Goal: Task Accomplishment & Management: Manage account settings

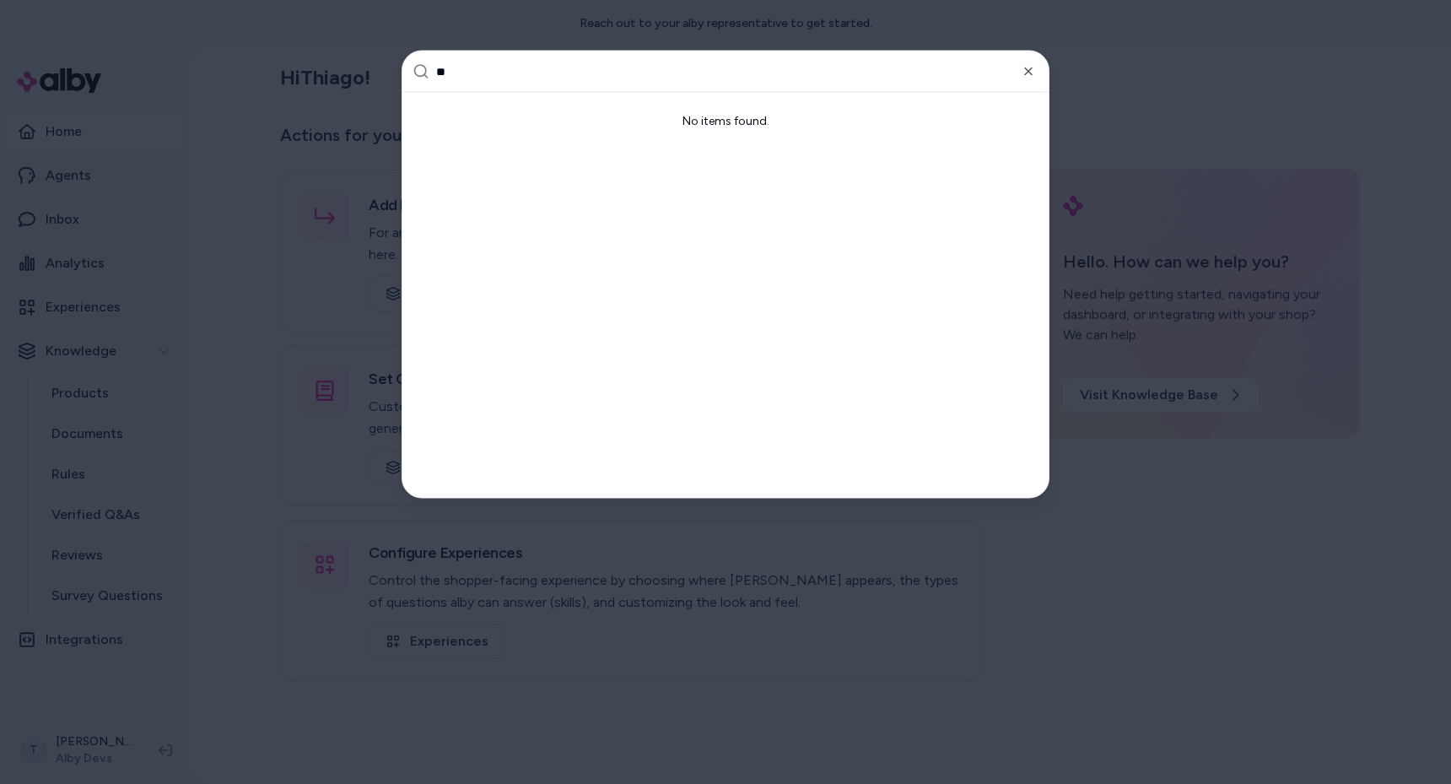
type input "***"
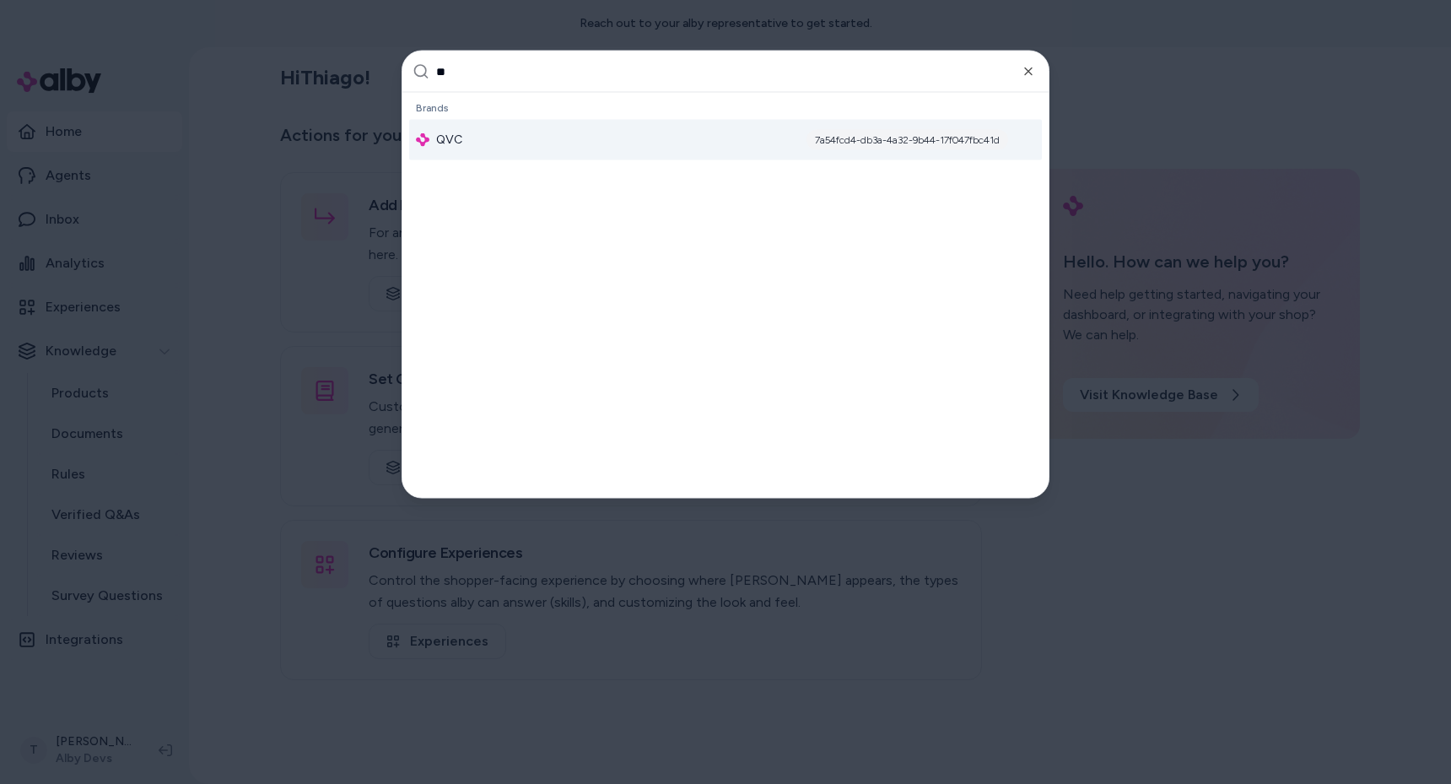
type input "***"
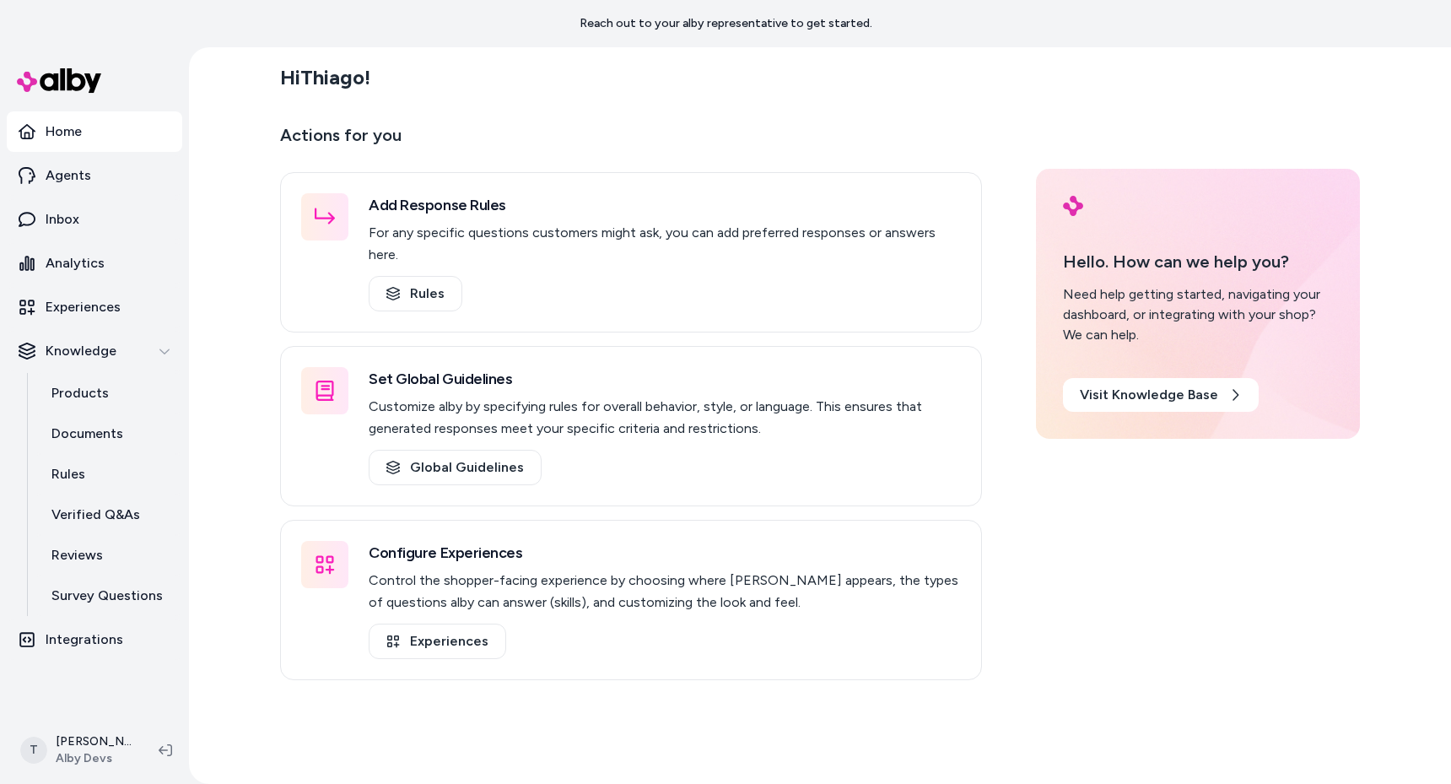
click at [221, 419] on div "Hi Thiago ! Actions for you Add Response Rules For any specific questions custo…" at bounding box center [820, 415] width 1262 height 736
click at [250, 320] on div "Hi Thiago ! Actions for you Add Response Rules For any specific questions custo…" at bounding box center [820, 415] width 1262 height 736
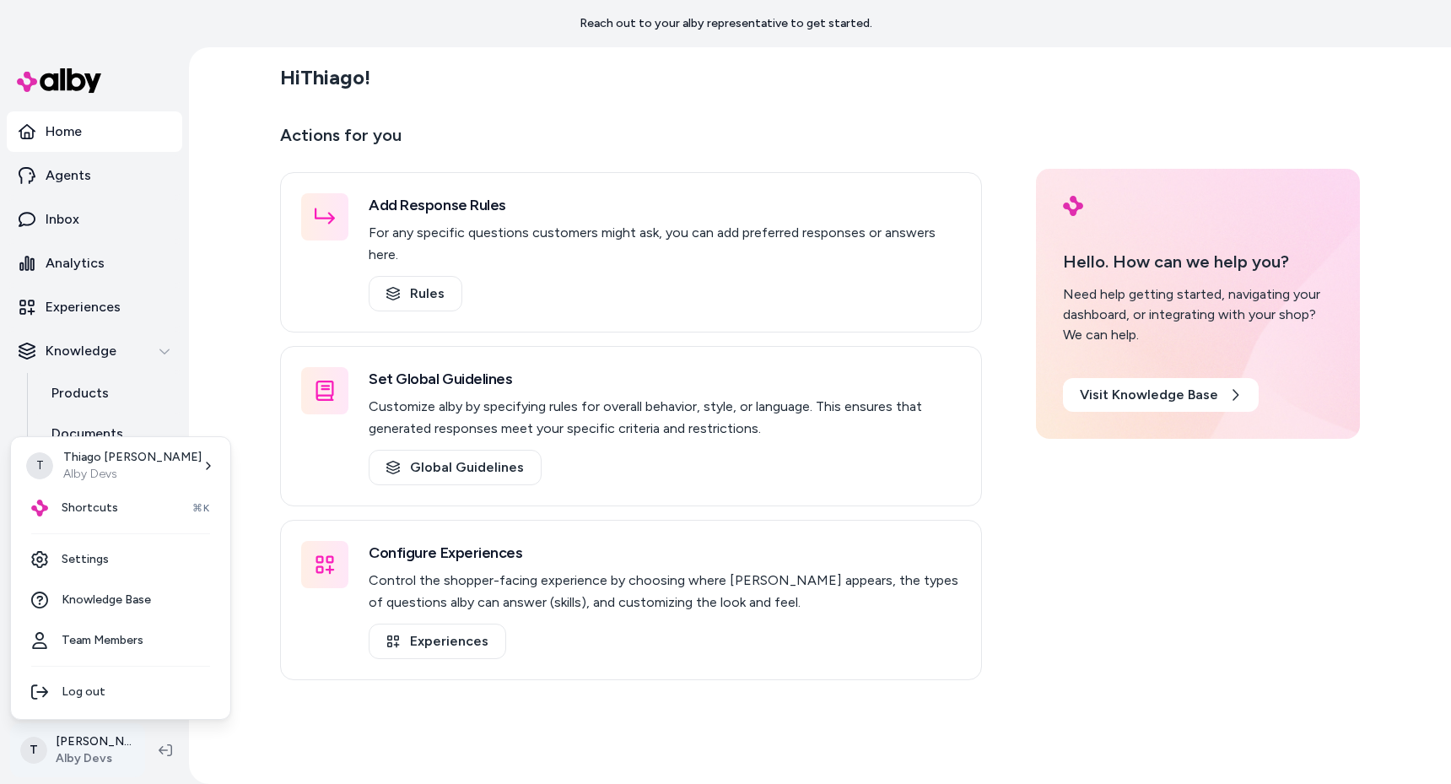
click at [89, 729] on html "Reach out to your alby representative to get started. Home Agents Inbox Analyti…" at bounding box center [725, 392] width 1451 height 784
click at [104, 552] on link "Settings" at bounding box center [121, 559] width 206 height 40
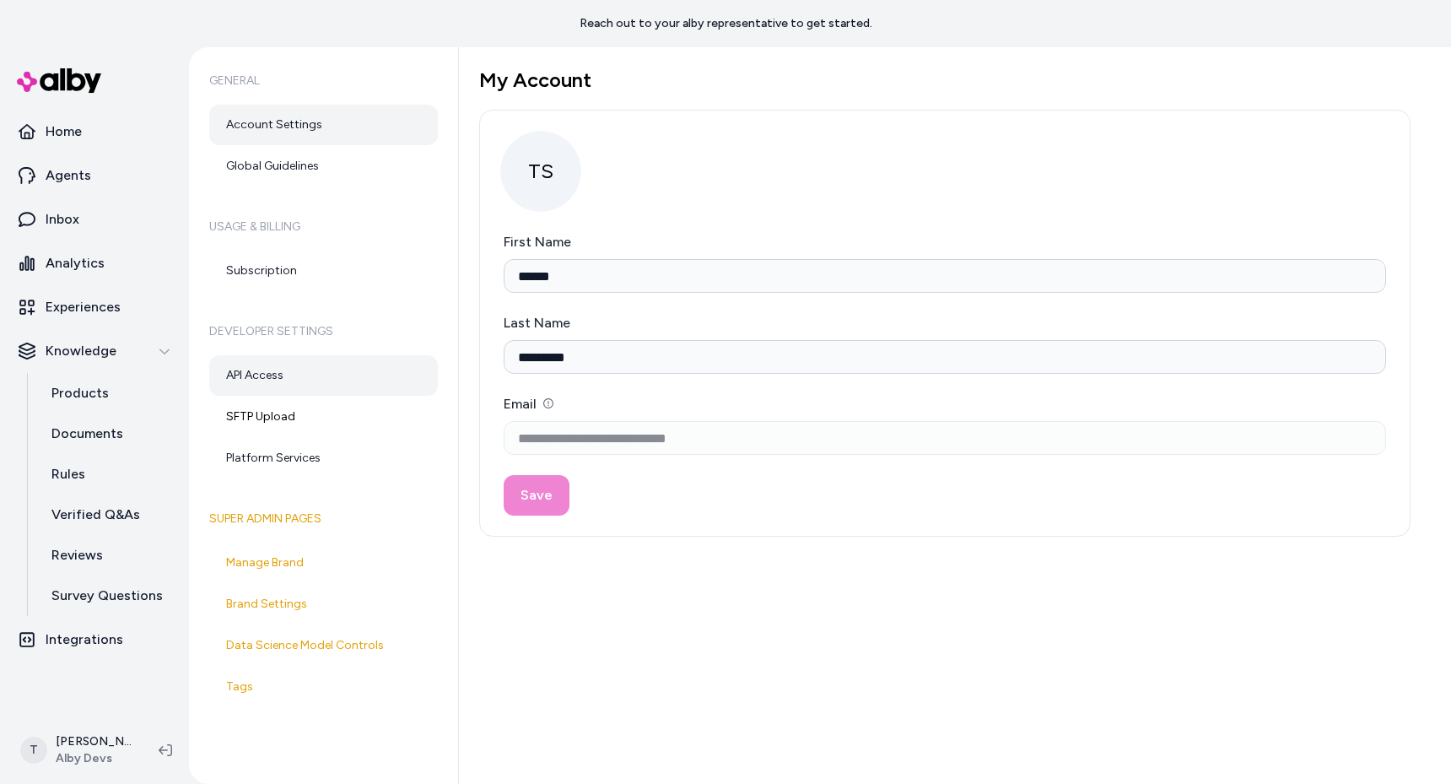
click at [272, 386] on link "API Access" at bounding box center [323, 375] width 229 height 40
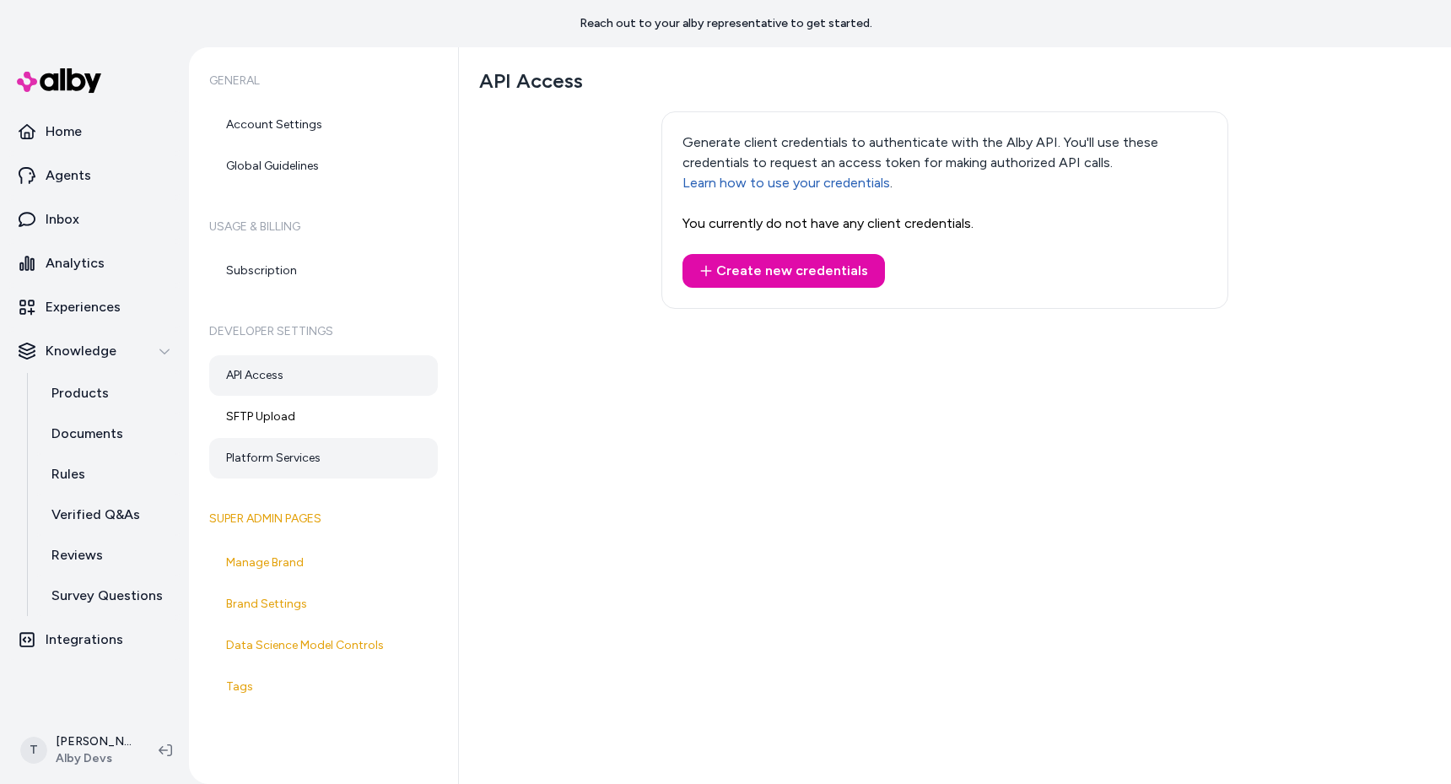
click at [289, 459] on link "Platform Services" at bounding box center [323, 458] width 229 height 40
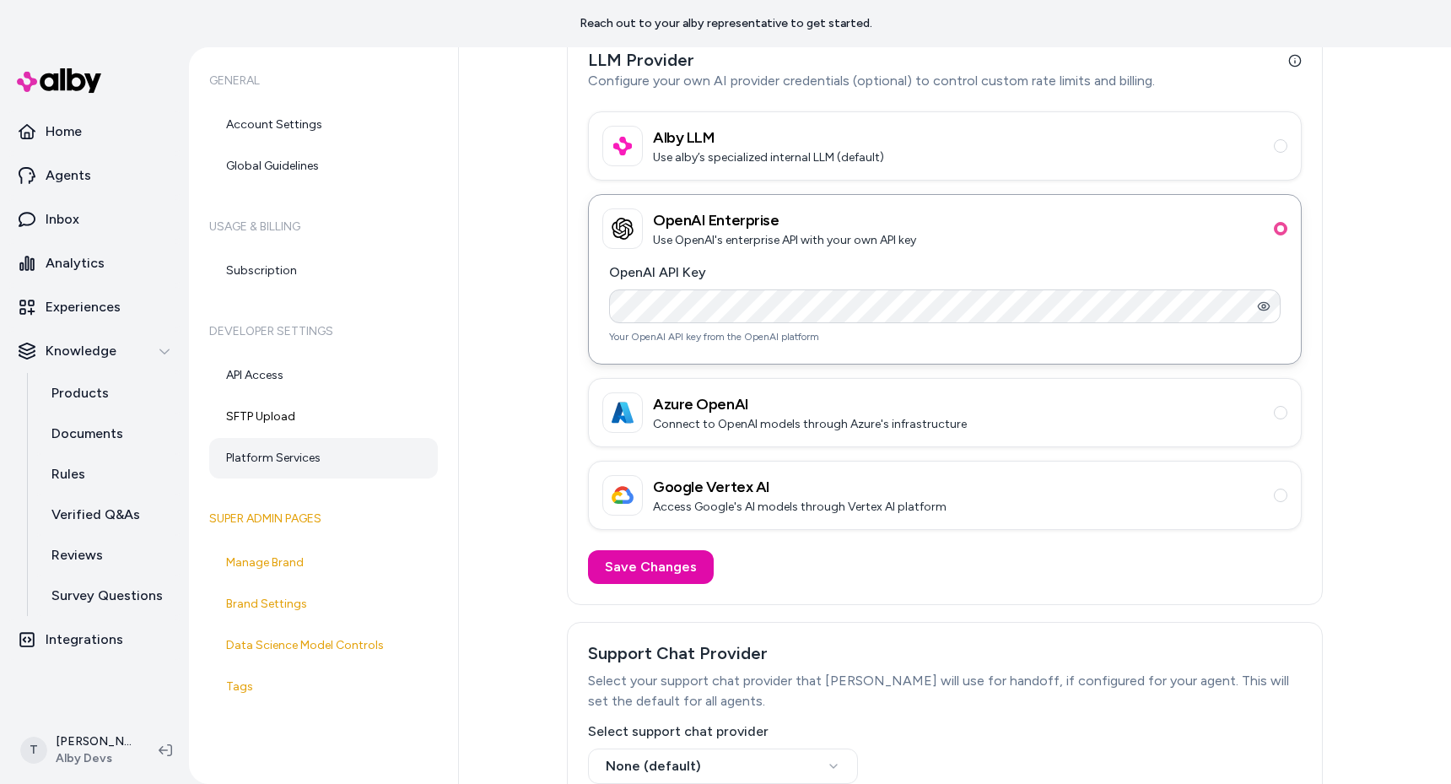
scroll to position [85, 0]
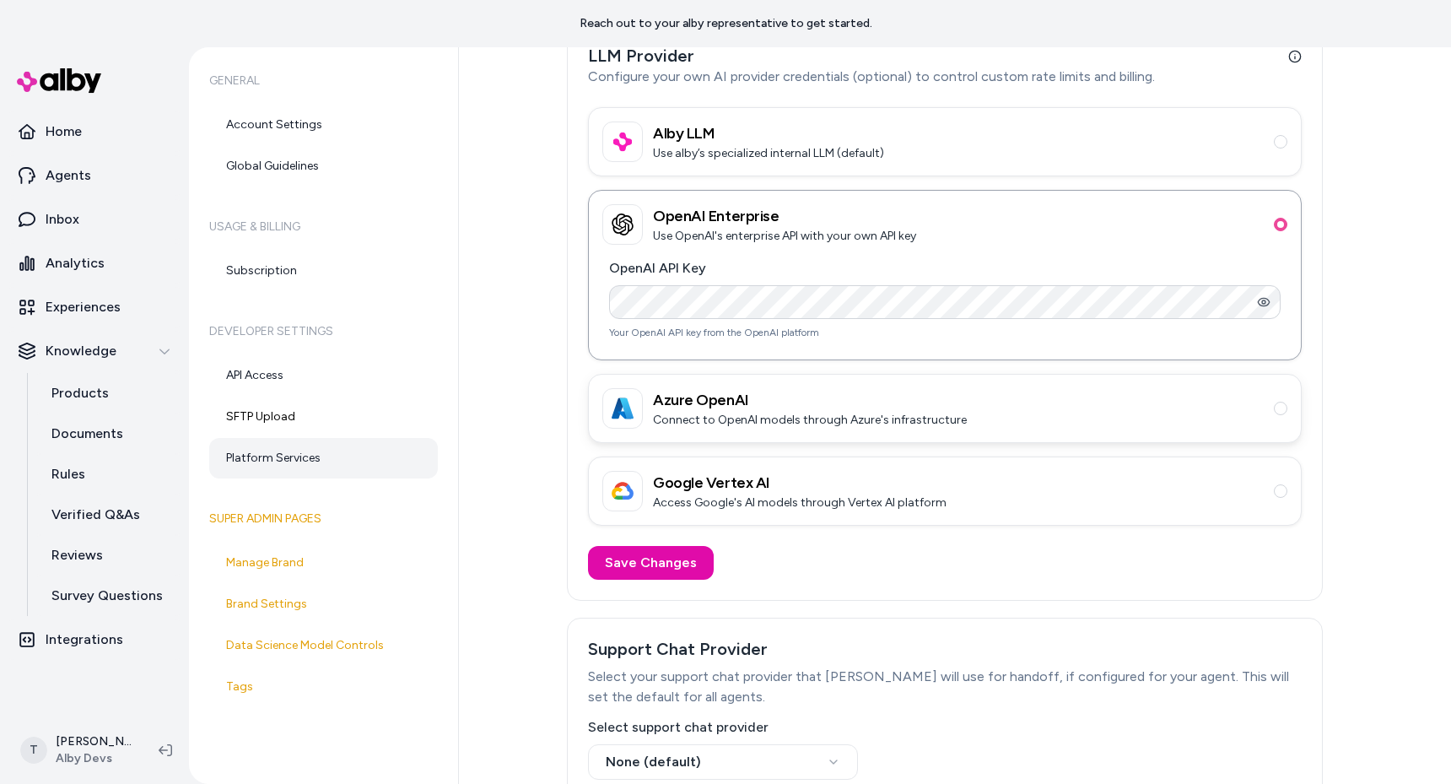
click at [757, 405] on h3 "Azure OpenAI" at bounding box center [810, 400] width 314 height 24
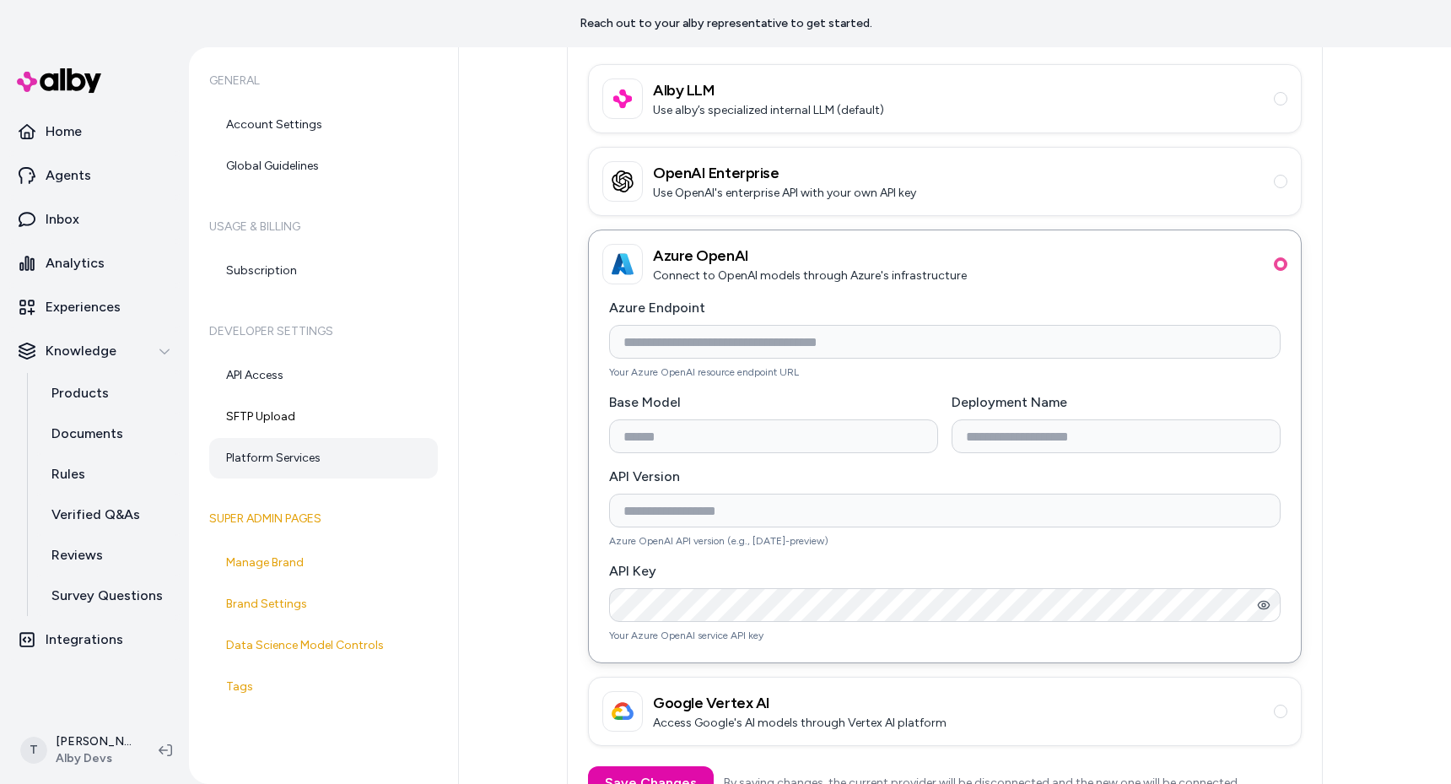
scroll to position [157, 0]
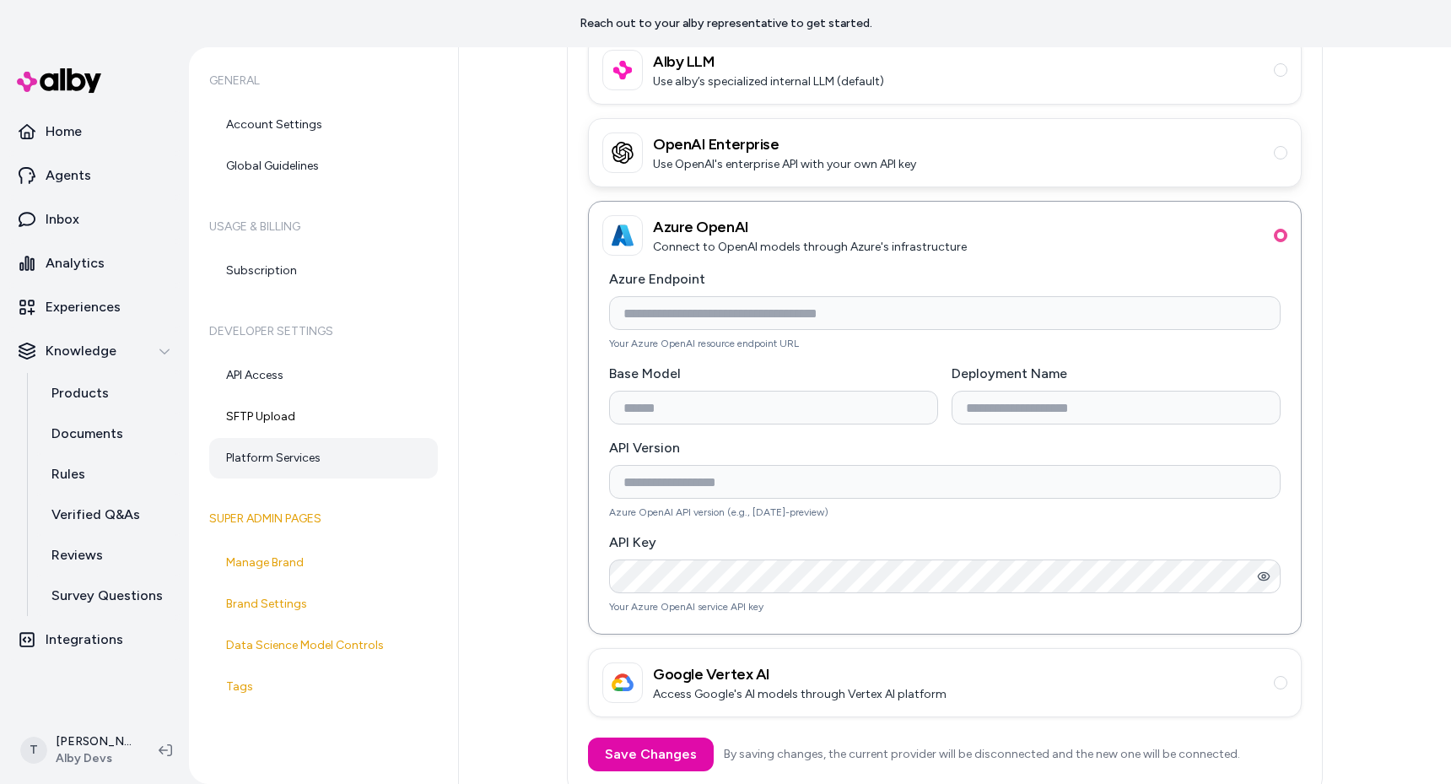
click at [722, 150] on h3 "OpenAI Enterprise" at bounding box center [784, 144] width 263 height 24
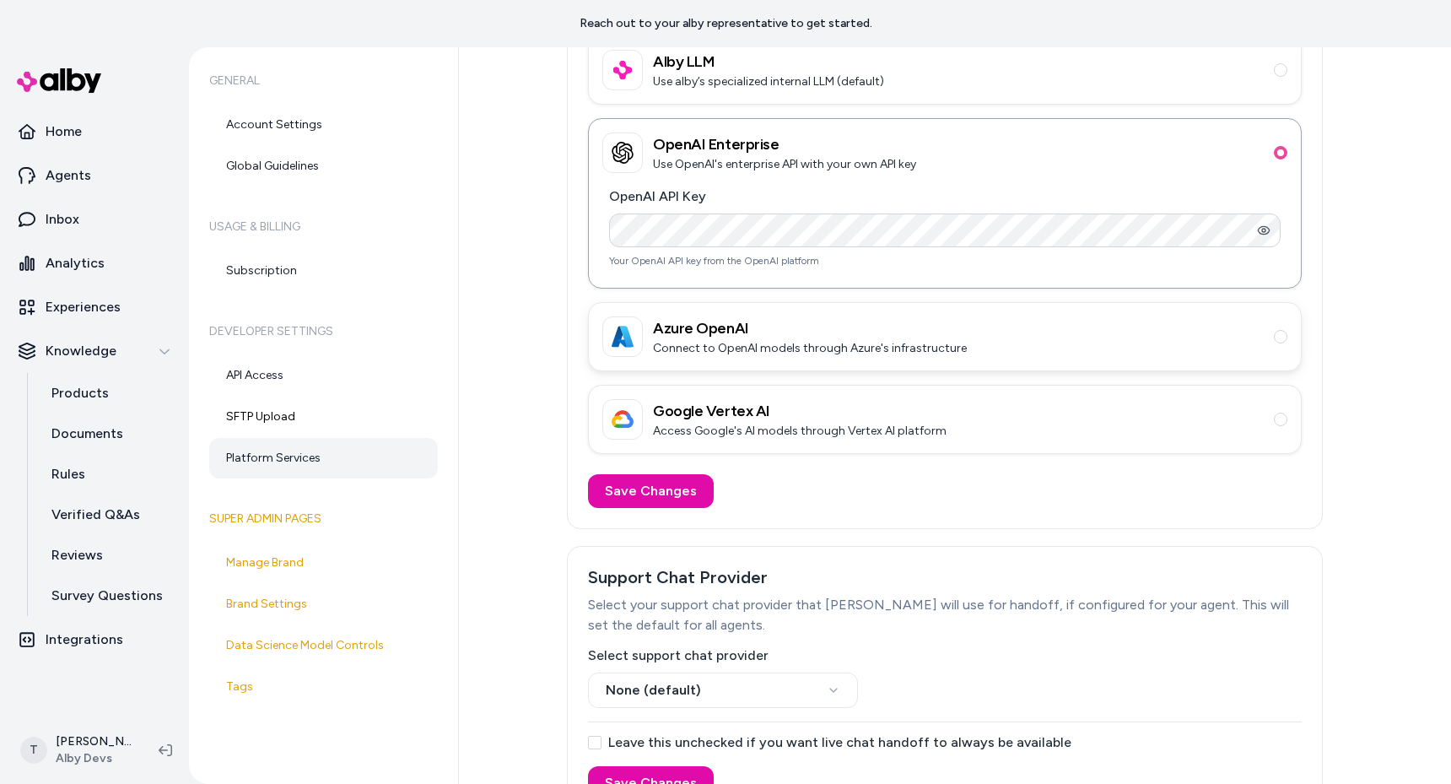
click at [803, 326] on h3 "Azure OpenAI" at bounding box center [810, 328] width 314 height 24
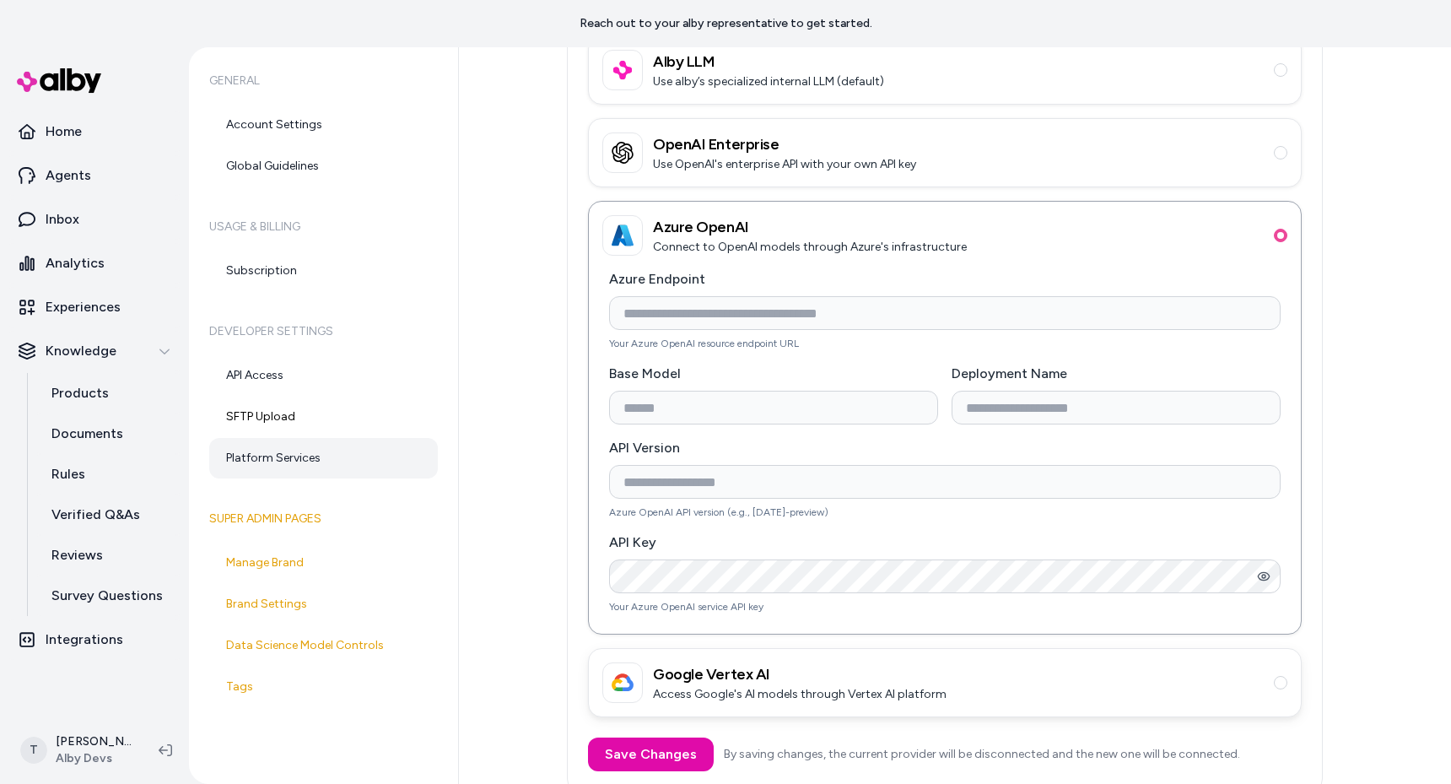
click at [801, 703] on div "Google Vertex AI Access Google's AI models through Vertex AI platform" at bounding box center [945, 682] width 712 height 67
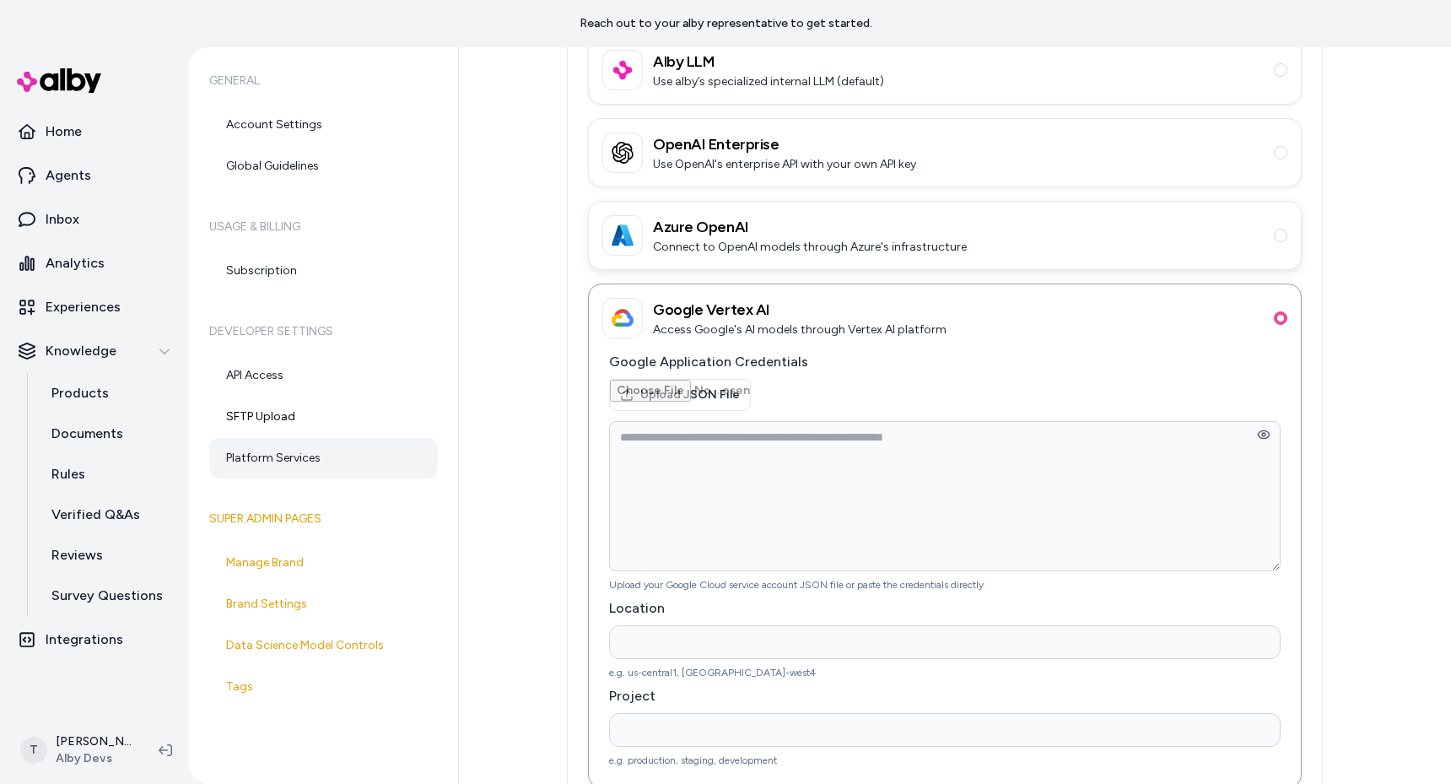
click at [784, 228] on h3 "Azure OpenAI" at bounding box center [810, 227] width 314 height 24
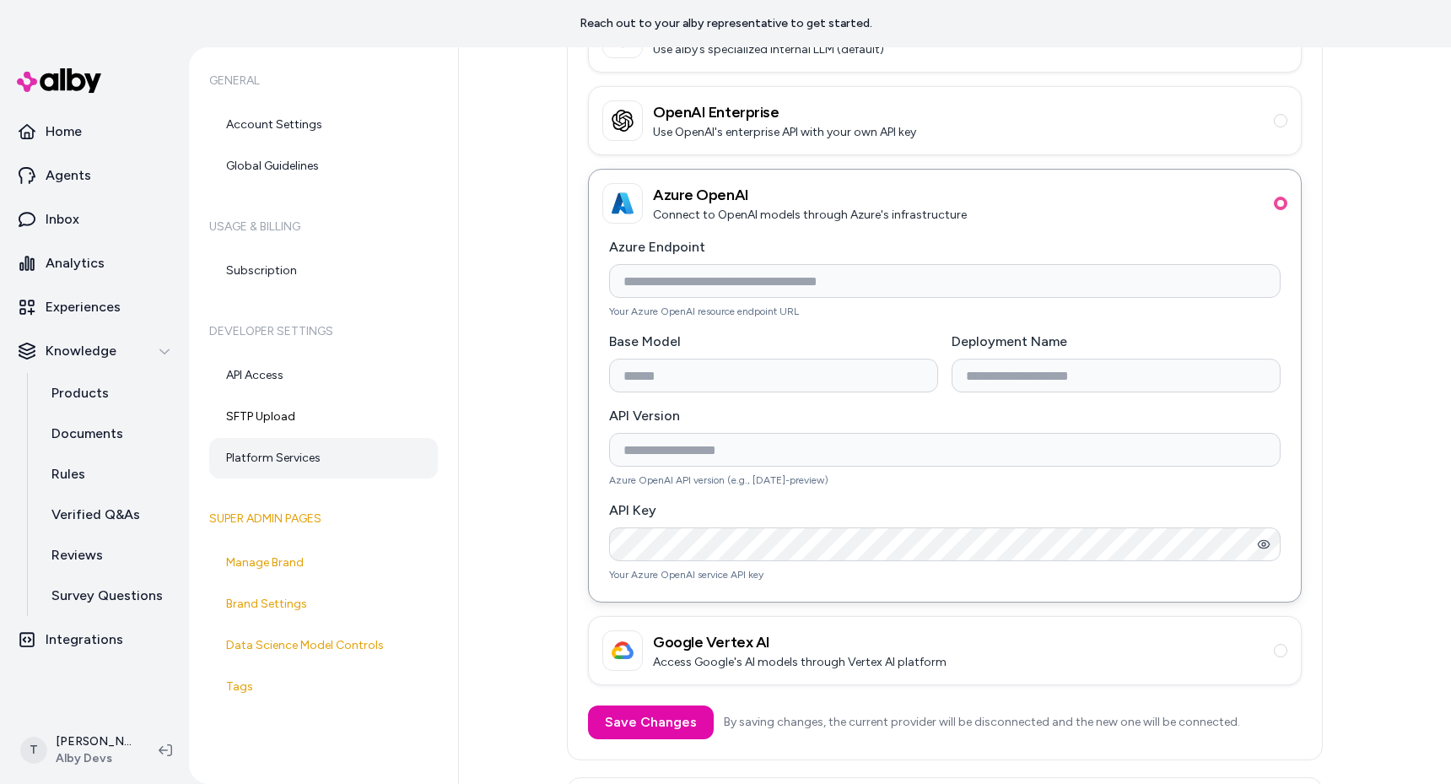
scroll to position [175, 0]
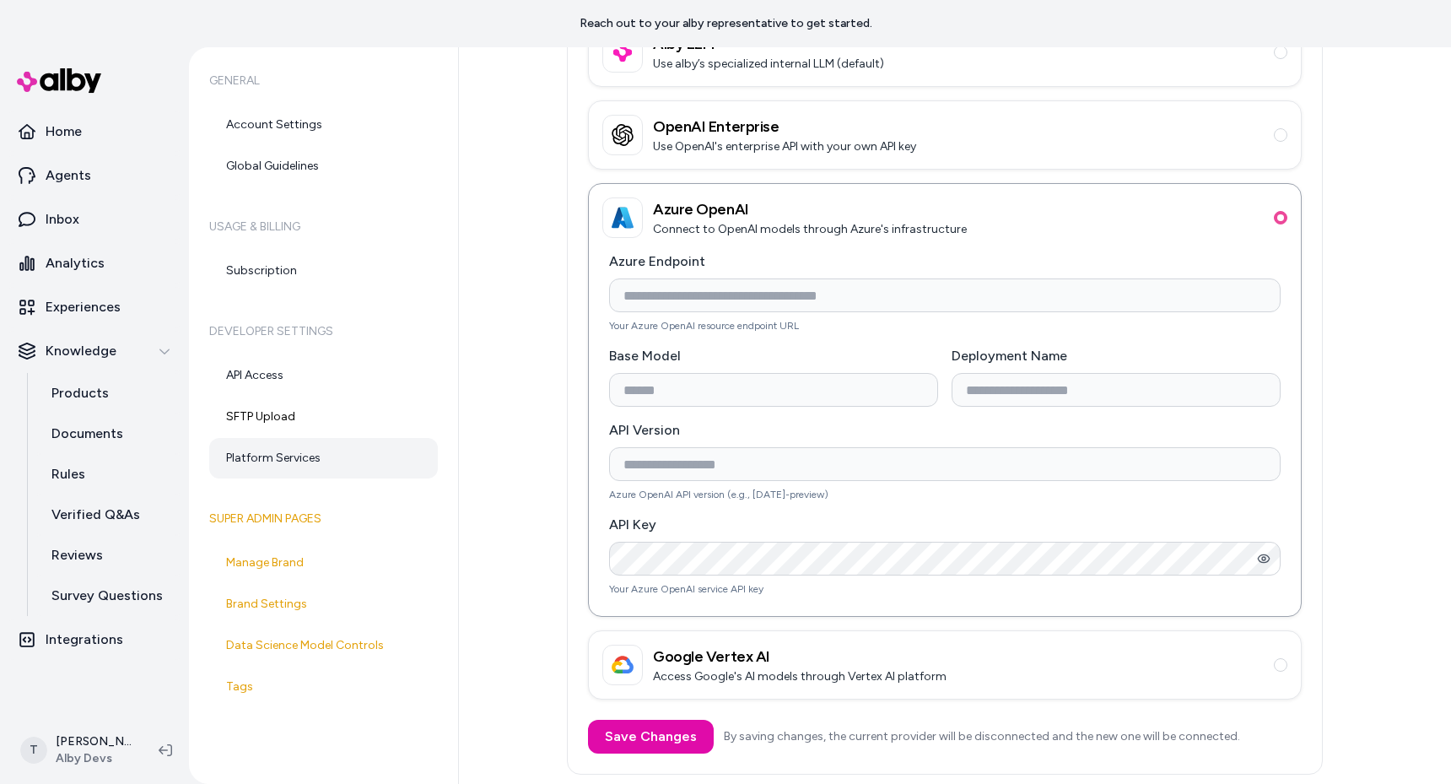
click at [514, 412] on div "Platform Services LLM Provider Configure your own AI provider credentials (opti…" at bounding box center [944, 479] width 931 height 1173
